Goal: Task Accomplishment & Management: Complete application form

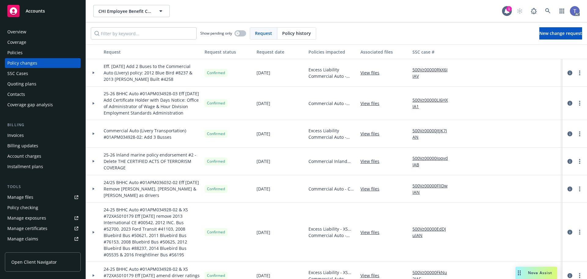
click at [31, 136] on div "Invoices" at bounding box center [42, 135] width 71 height 10
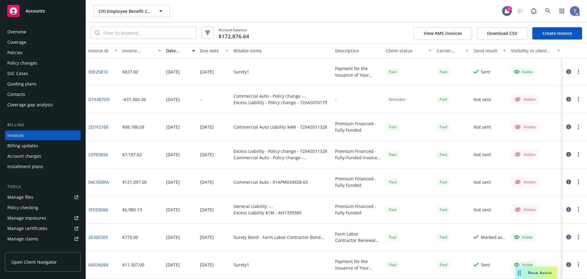
click at [287, 24] on div "Account balance $172,876.64 View AMS invoices Download CSV Create Invoice" at bounding box center [336, 32] width 501 height 21
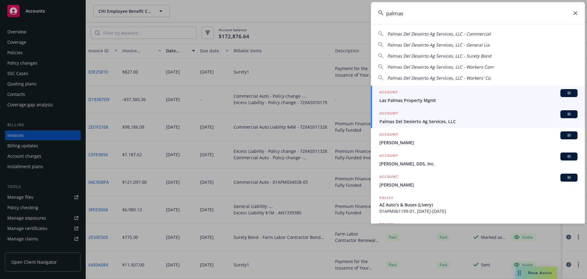
type input "palmas"
click at [423, 120] on span "Palmas Del Desierto Ag Services, LLC" at bounding box center [479, 121] width 198 height 6
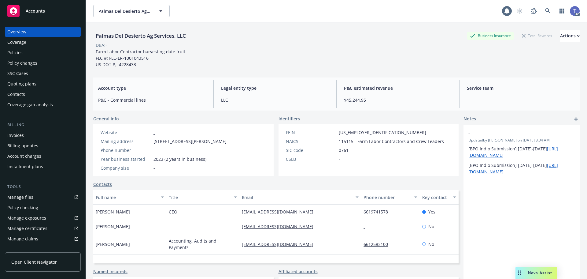
click at [18, 137] on div "Invoices" at bounding box center [15, 135] width 17 height 10
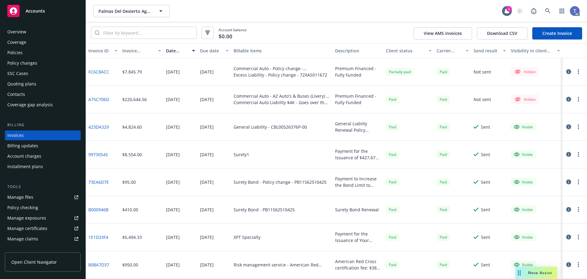
click at [94, 69] on link "FC6C8ACC" at bounding box center [98, 72] width 21 height 6
click at [567, 71] on icon "button" at bounding box center [569, 71] width 5 height 5
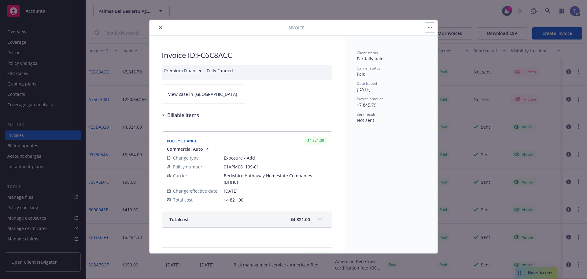
click at [162, 26] on button "close" at bounding box center [160, 27] width 7 height 7
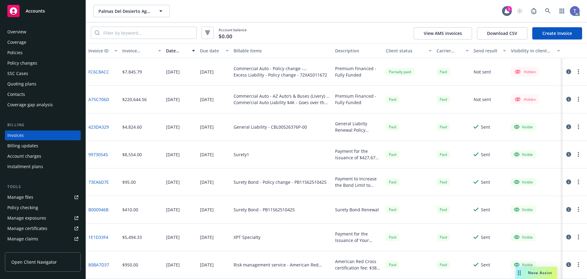
click at [100, 72] on link "FC6C8ACC" at bounding box center [98, 72] width 21 height 6
click at [274, 15] on div "Palmas Del Desierto Ag Services, LLC Palmas Del Desierto Ag Services, LLC" at bounding box center [297, 11] width 409 height 12
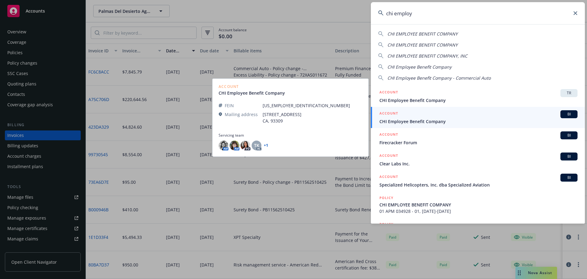
type input "chi employ"
click at [421, 115] on div "ACCOUNT BI" at bounding box center [479, 114] width 198 height 8
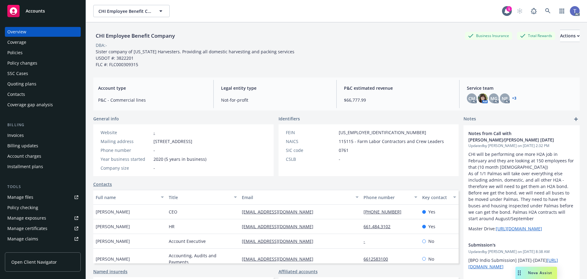
click at [36, 134] on div "Invoices" at bounding box center [42, 135] width 71 height 10
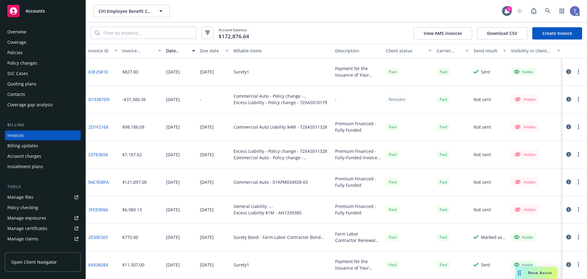
click at [561, 31] on link "Create Invoice" at bounding box center [558, 33] width 50 height 12
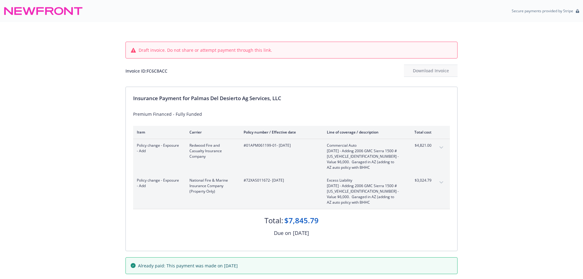
click at [443, 149] on button "expand content" at bounding box center [441, 148] width 10 height 10
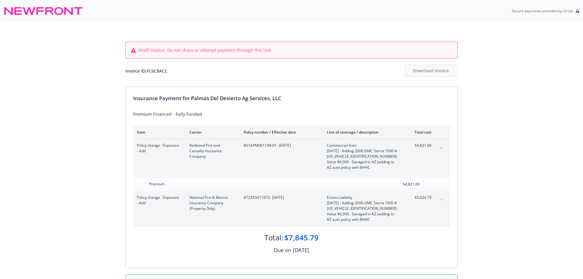
click at [443, 149] on button "collapse content" at bounding box center [441, 148] width 10 height 10
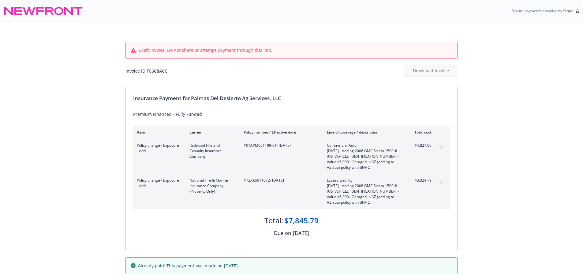
click at [441, 181] on button "expand content" at bounding box center [441, 182] width 10 height 10
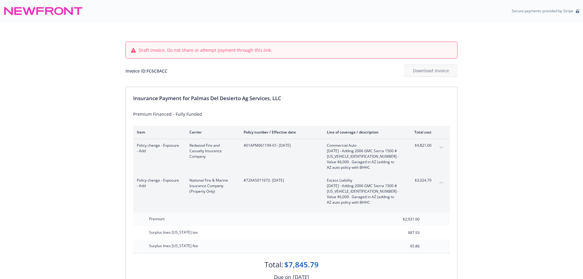
click at [441, 181] on button "collapse content" at bounding box center [441, 182] width 10 height 10
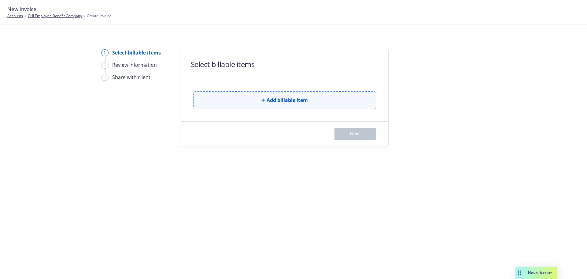
click at [244, 96] on button "Add billable item" at bounding box center [284, 100] width 183 height 18
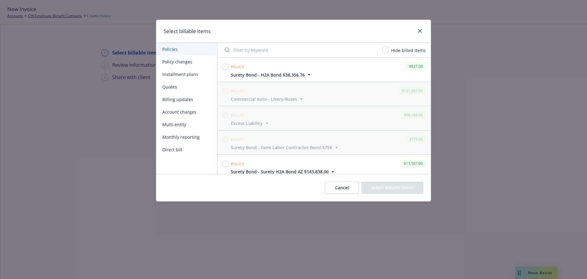
click at [179, 66] on button "Policy changes" at bounding box center [186, 61] width 61 height 13
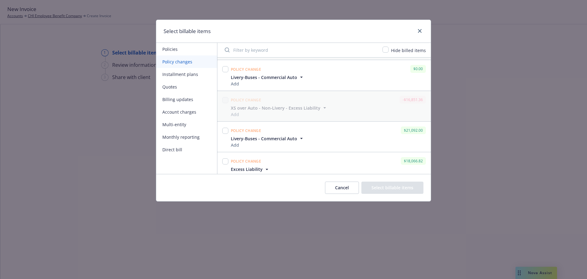
scroll to position [1530, 0]
click at [227, 129] on input "checkbox" at bounding box center [225, 130] width 6 height 6
checkbox input "true"
click at [225, 162] on input "checkbox" at bounding box center [225, 161] width 6 height 6
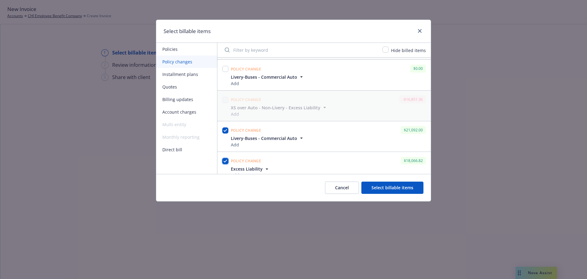
checkbox input "true"
click at [382, 186] on button "Select billable items" at bounding box center [393, 187] width 62 height 12
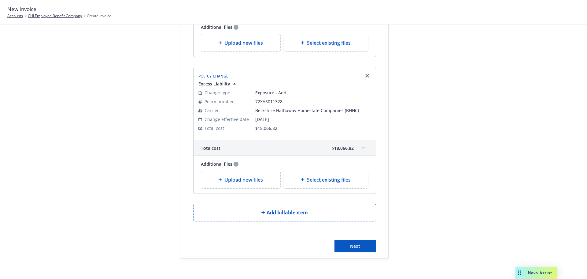
scroll to position [156, 0]
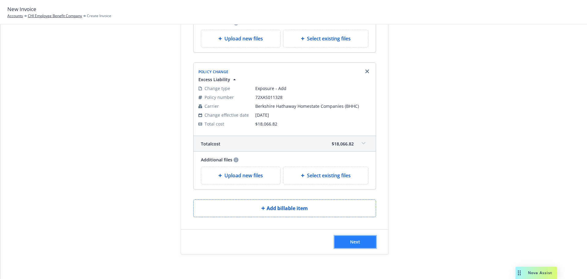
click at [354, 244] on span "Next" at bounding box center [355, 242] width 10 height 6
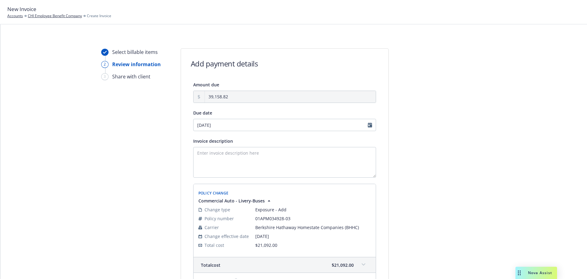
scroll to position [0, 0]
click at [228, 150] on textarea "Invoice description" at bounding box center [284, 162] width 183 height 31
type textarea "P"
type textarea "f"
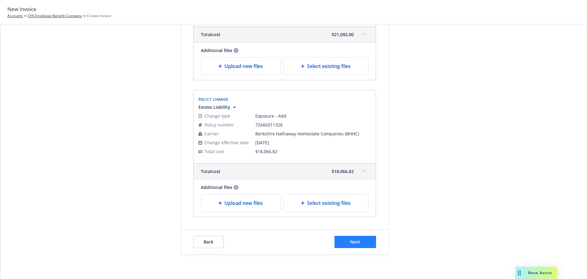
type textarea "ENDT Premium fully financed with IPFS - IPFS collected the $10,000 downpayment."
click at [350, 242] on span "Next" at bounding box center [355, 242] width 10 height 6
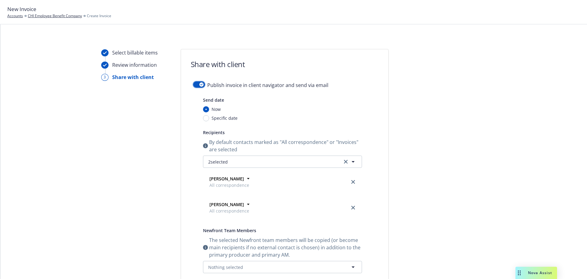
click at [201, 83] on div "button" at bounding box center [201, 84] width 4 height 4
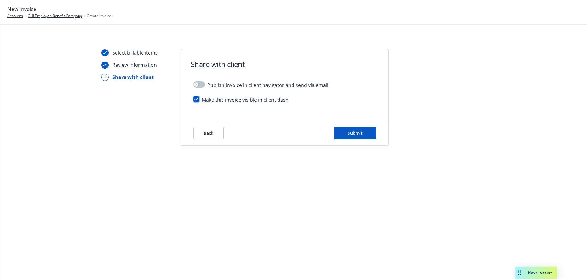
click at [198, 101] on input "checkbox" at bounding box center [196, 99] width 6 height 6
checkbox input "false"
click at [367, 135] on button "Submit" at bounding box center [356, 133] width 42 height 12
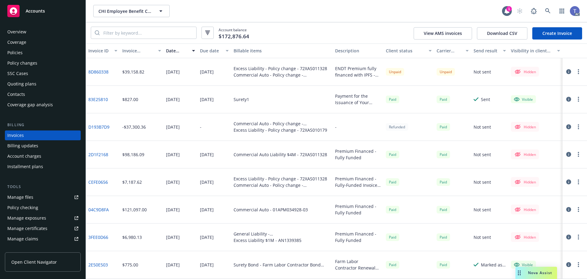
click at [319, 28] on div "Account balance $172,876.64 View AMS invoices Download CSV Create Invoice" at bounding box center [336, 32] width 501 height 21
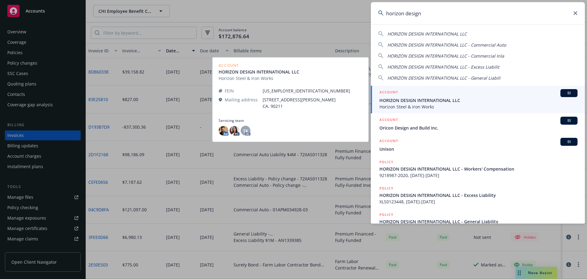
type input "horizon design"
click at [448, 102] on span "HORIZON DESIGN INTERNATIONAL LLC" at bounding box center [479, 100] width 198 height 6
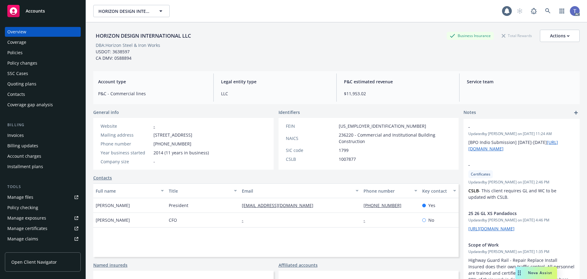
click at [13, 51] on div "Policies" at bounding box center [14, 53] width 15 height 10
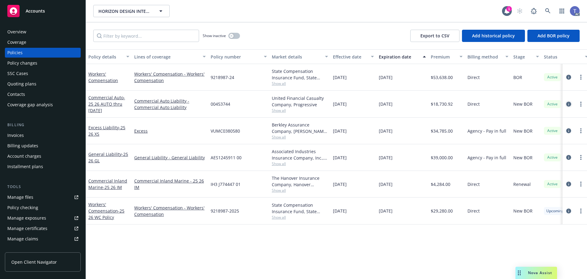
click at [569, 103] on icon "circleInformation" at bounding box center [569, 104] width 5 height 5
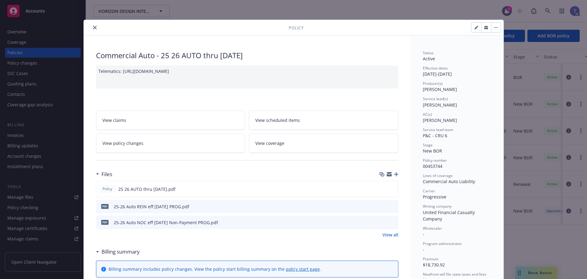
click at [151, 141] on link "View policy changes" at bounding box center [171, 142] width 150 height 19
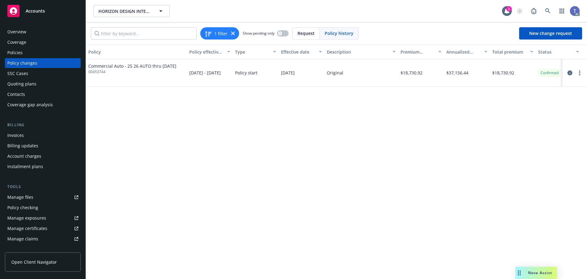
click at [29, 48] on div "Policies" at bounding box center [42, 53] width 71 height 10
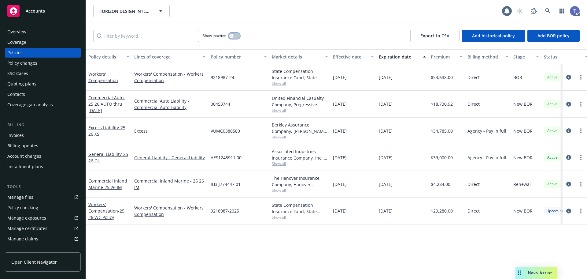
drag, startPoint x: 234, startPoint y: 34, endPoint x: 189, endPoint y: 34, distance: 45.0
click at [234, 34] on button "button" at bounding box center [235, 36] width 12 height 6
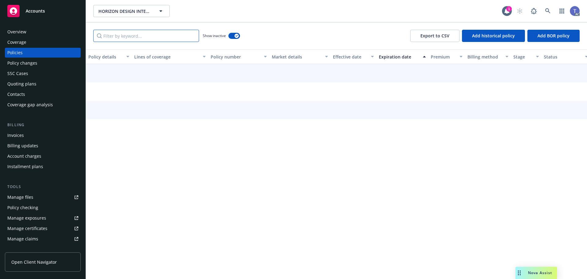
click at [168, 31] on input "Filter by keyword..." at bounding box center [146, 36] width 106 height 12
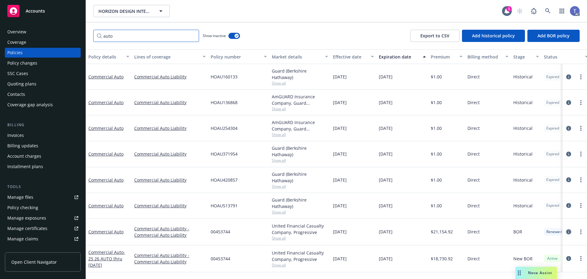
type input "auto"
click at [569, 229] on icon "circleInformation" at bounding box center [569, 231] width 5 height 5
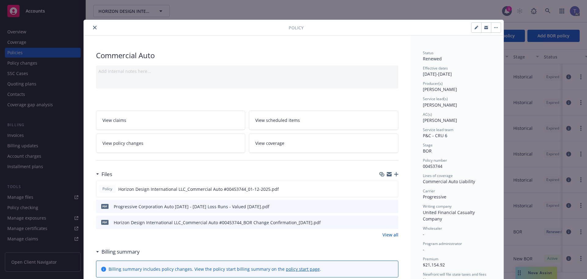
click at [156, 141] on link "View policy changes" at bounding box center [171, 142] width 150 height 19
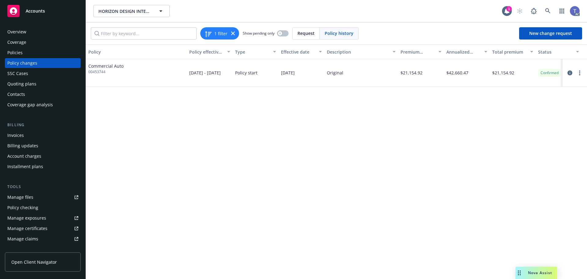
click at [14, 53] on div "Policies" at bounding box center [14, 53] width 15 height 10
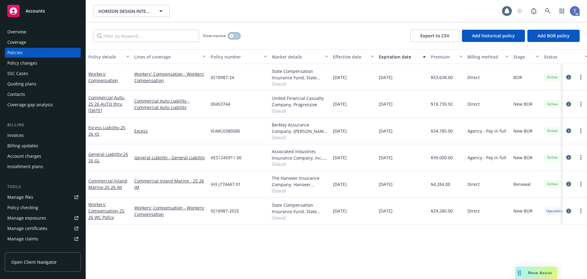
click at [235, 35] on button "button" at bounding box center [235, 36] width 12 height 6
click at [151, 35] on input "Filter by keyword..." at bounding box center [146, 36] width 106 height 12
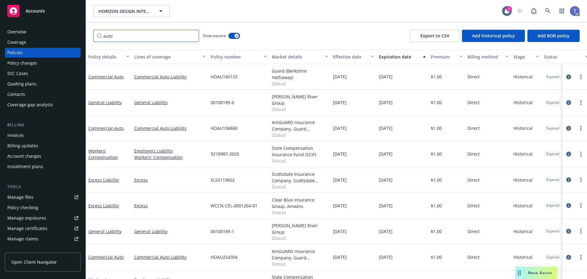
type input "auto"
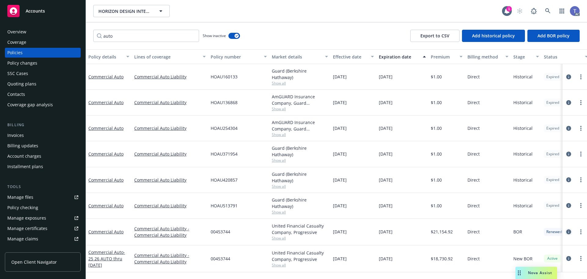
click at [568, 229] on icon "circleInformation" at bounding box center [569, 231] width 5 height 5
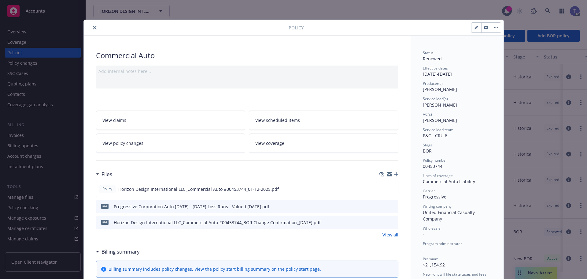
click at [91, 24] on button "close" at bounding box center [94, 27] width 7 height 7
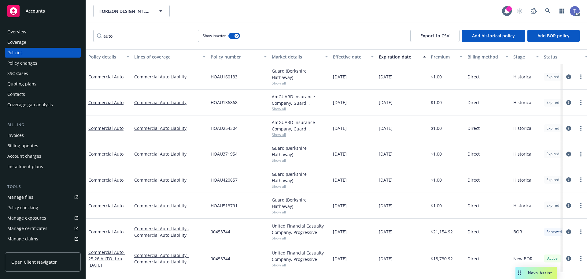
click at [54, 10] on div "Accounts" at bounding box center [42, 11] width 71 height 12
